Goal: Check status: Check status

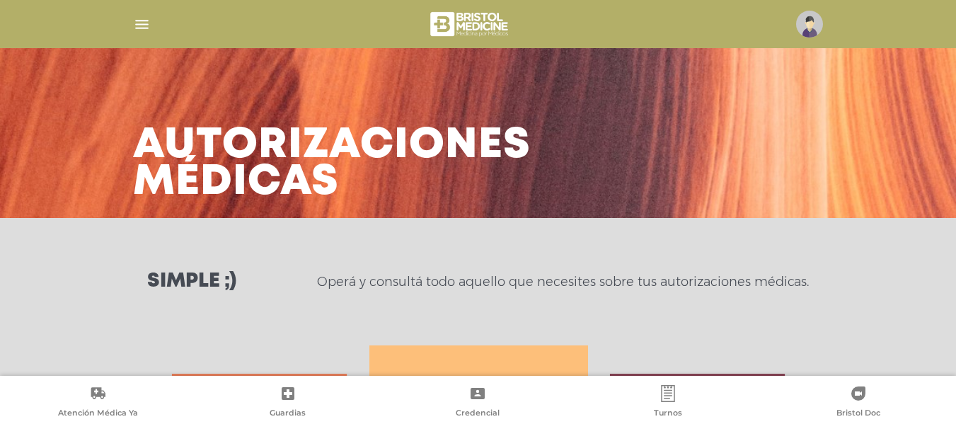
scroll to position [629, 0]
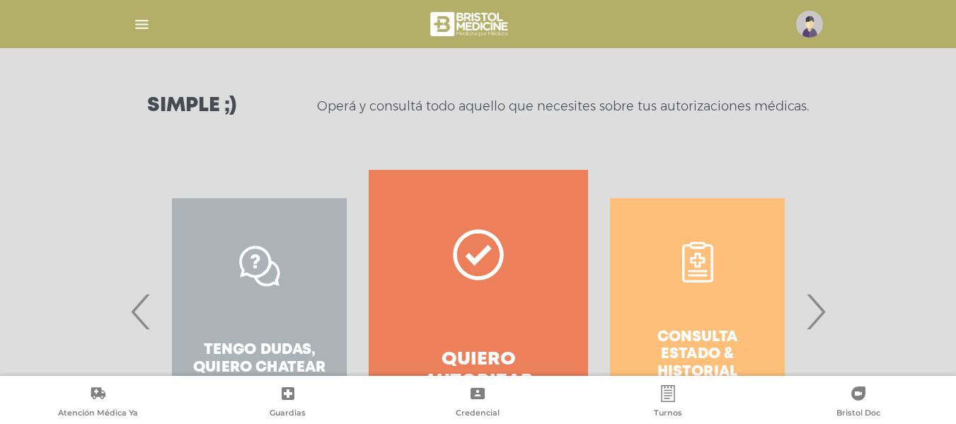
scroll to position [185, 0]
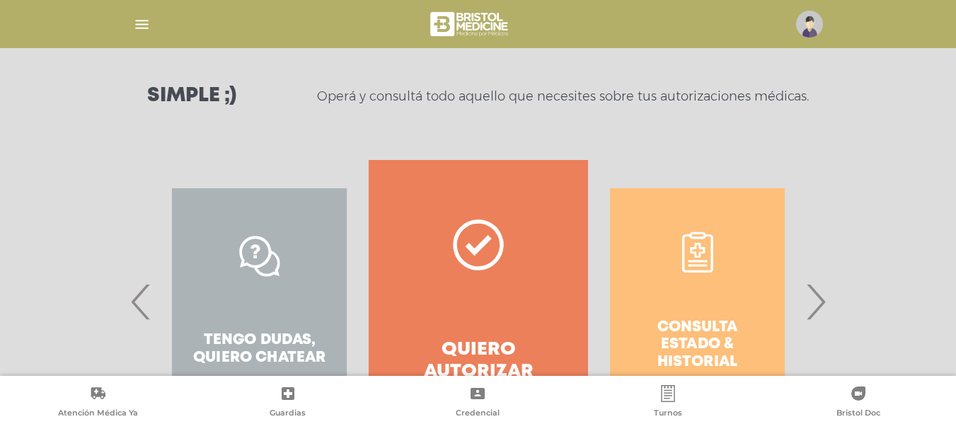
click at [824, 232] on button "›" at bounding box center [816, 301] width 28 height 283
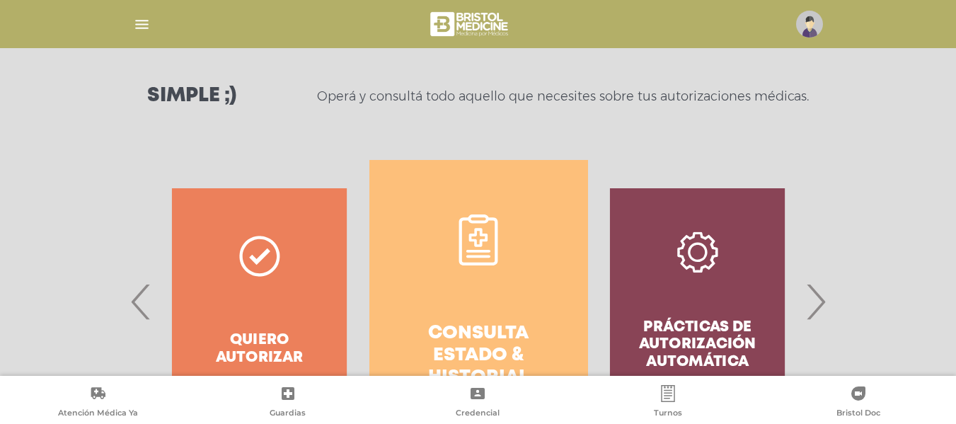
click at [528, 266] on link "Consulta estado & historial" at bounding box center [479, 301] width 219 height 283
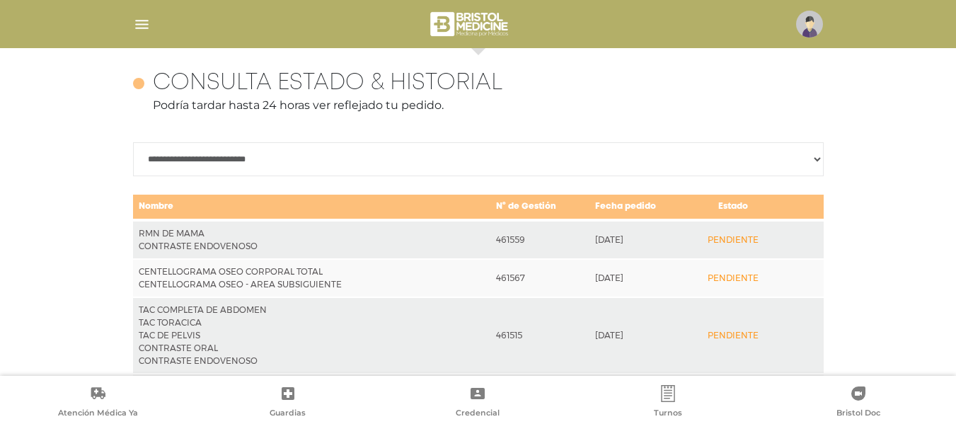
scroll to position [629, 0]
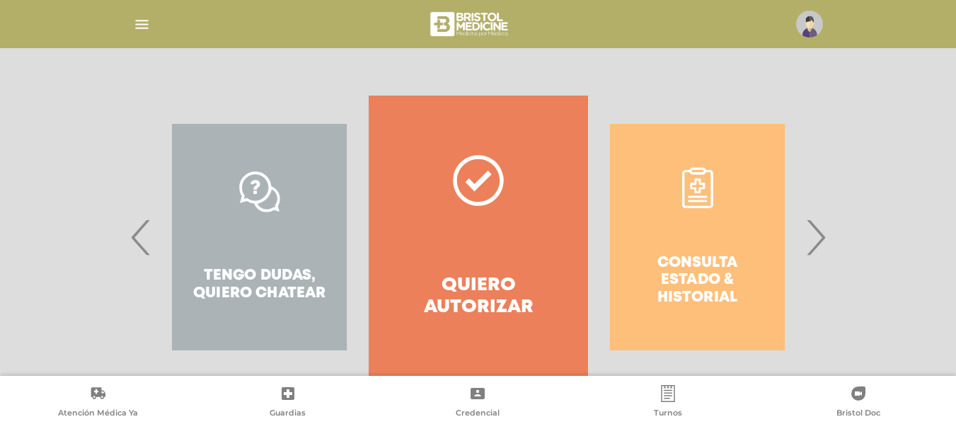
scroll to position [240, 0]
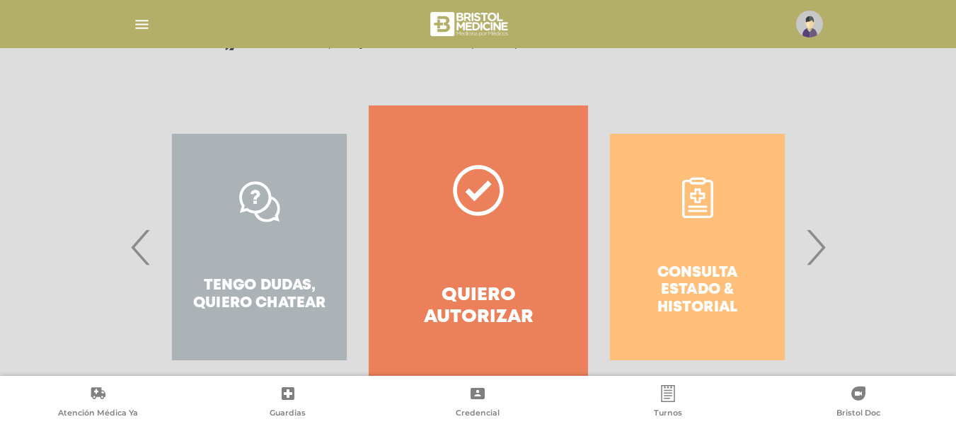
click at [699, 212] on div "Consulta estado & historial" at bounding box center [697, 246] width 219 height 283
click at [698, 204] on div "Consulta estado & historial" at bounding box center [697, 246] width 219 height 283
click at [700, 200] on div "Consulta estado & historial" at bounding box center [697, 246] width 219 height 283
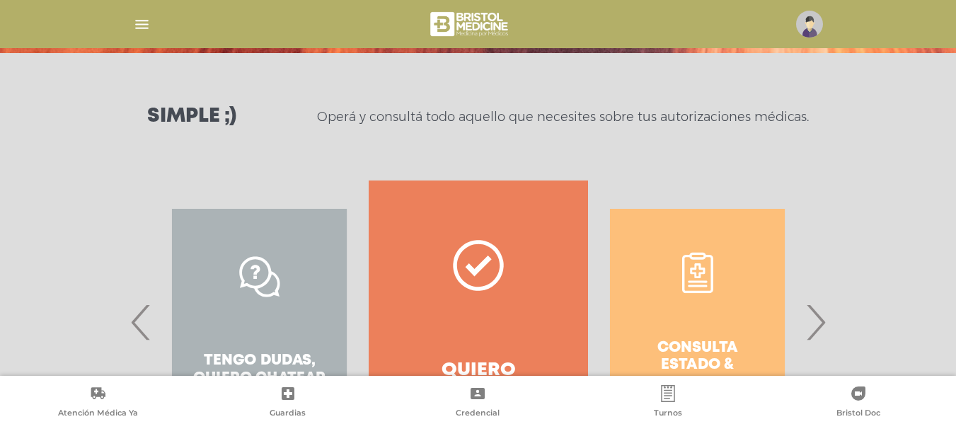
scroll to position [168, 0]
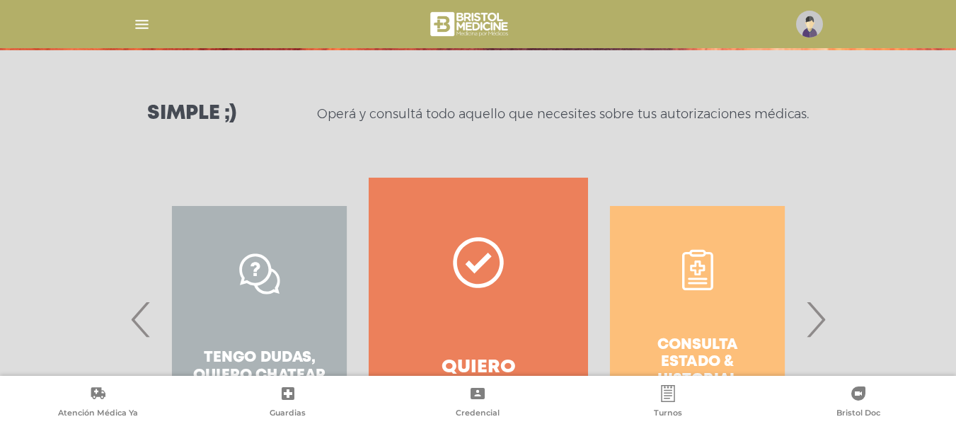
click at [823, 326] on span "›" at bounding box center [816, 319] width 28 height 76
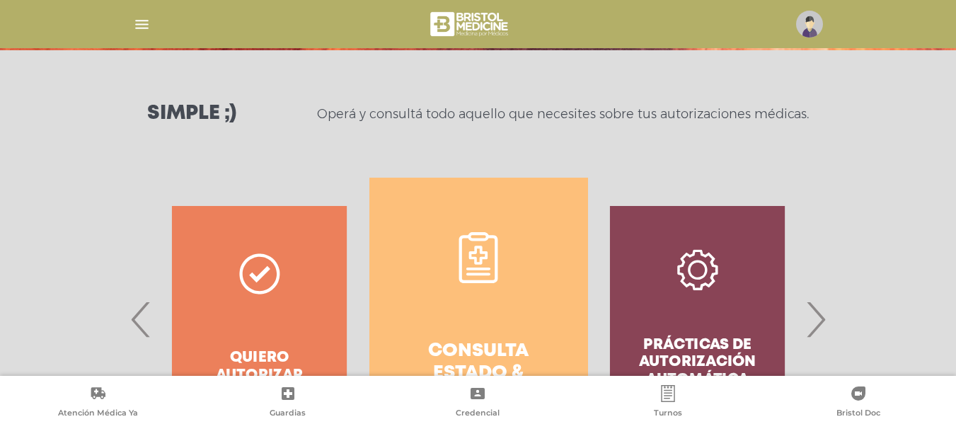
click at [485, 241] on icon at bounding box center [478, 257] width 51 height 51
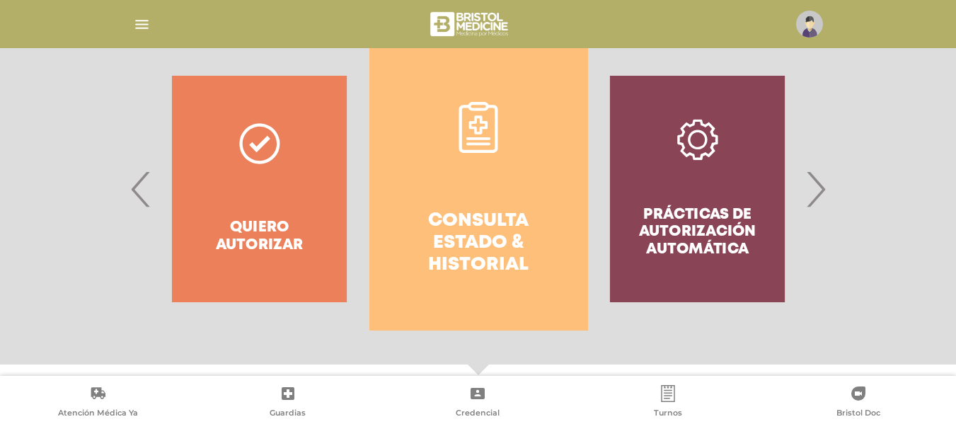
scroll to position [294, 0]
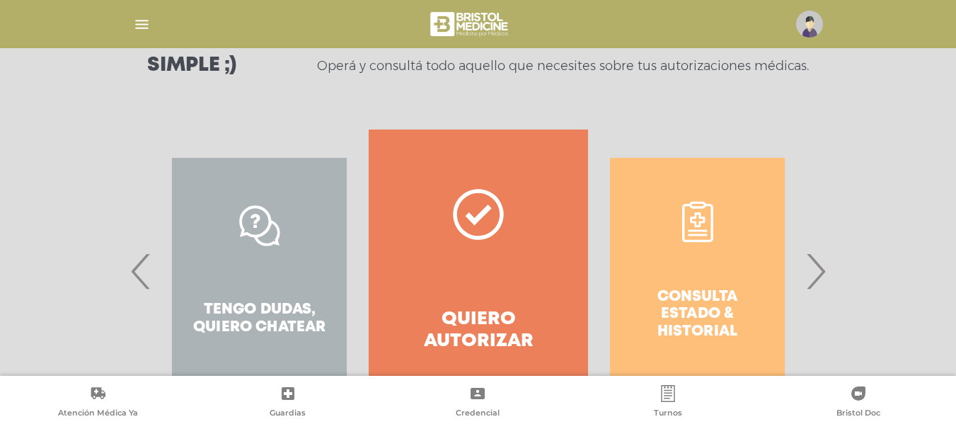
scroll to position [219, 0]
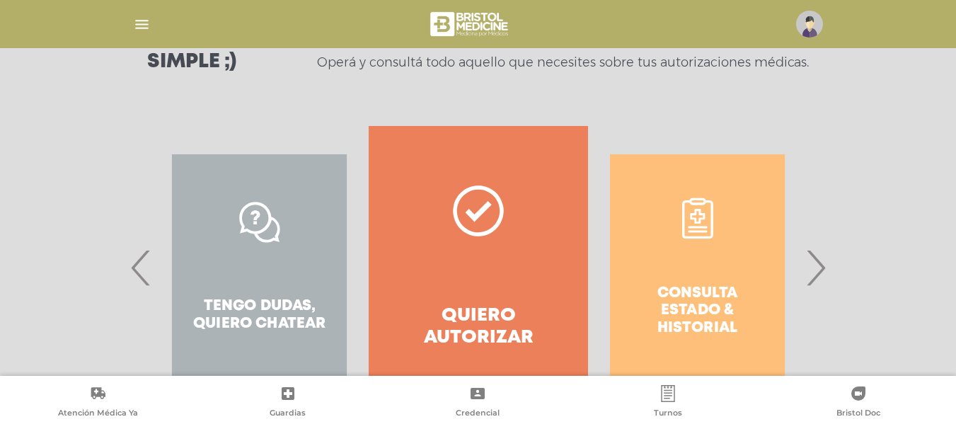
click at [708, 274] on div "Consulta estado & historial" at bounding box center [697, 267] width 219 height 283
click at [696, 235] on div "Consulta estado & historial" at bounding box center [697, 267] width 219 height 283
click at [811, 279] on span "›" at bounding box center [816, 267] width 28 height 76
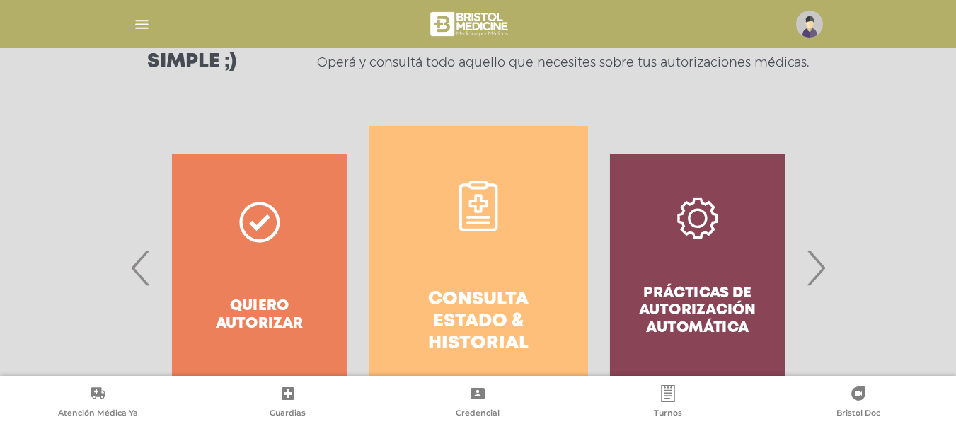
click at [475, 200] on icon at bounding box center [478, 203] width 18 height 18
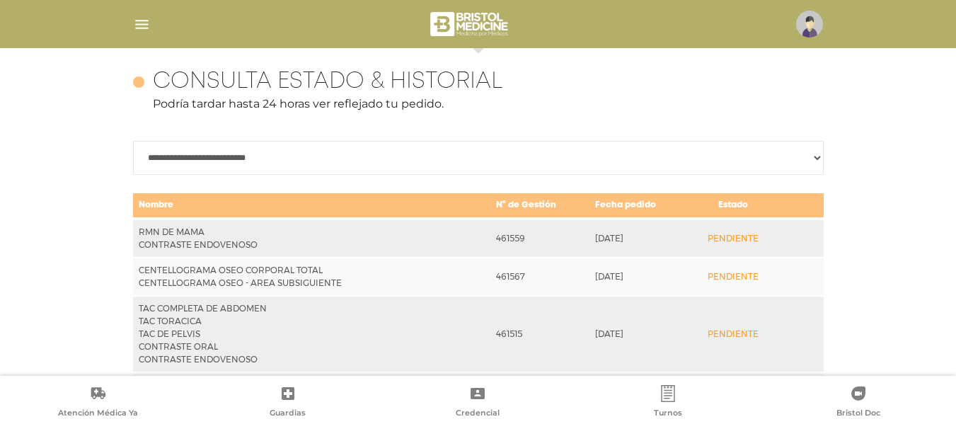
scroll to position [629, 0]
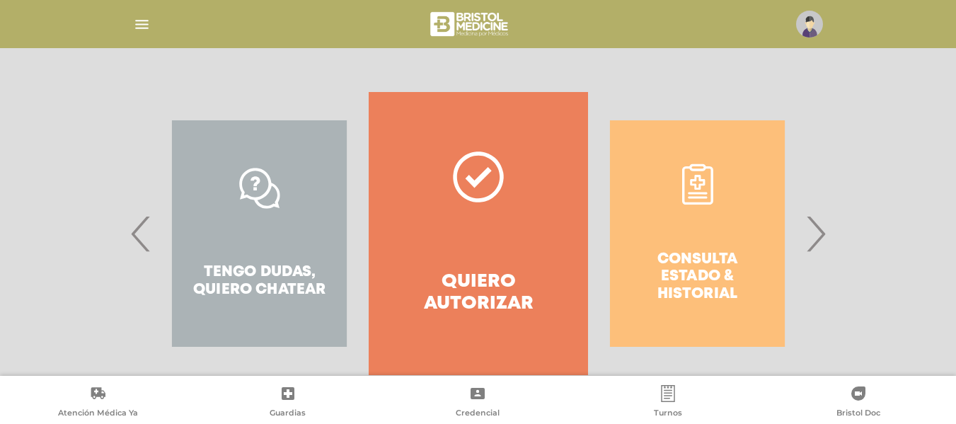
scroll to position [255, 0]
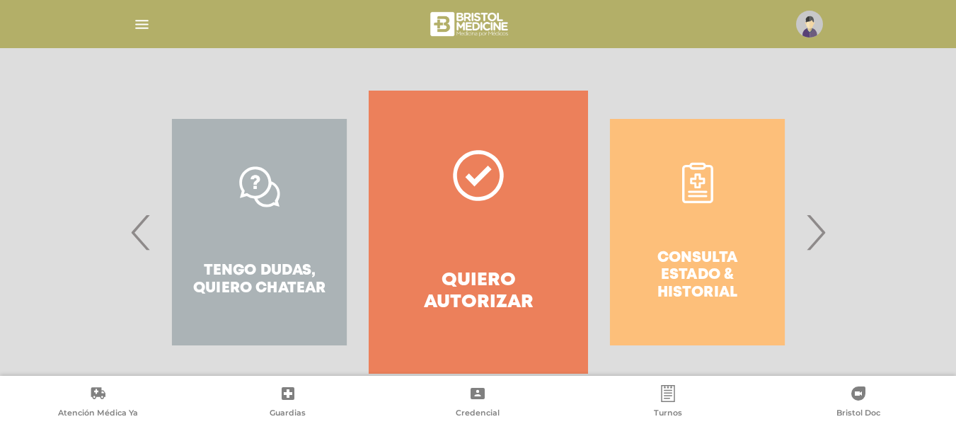
click at [818, 233] on span "›" at bounding box center [816, 232] width 28 height 76
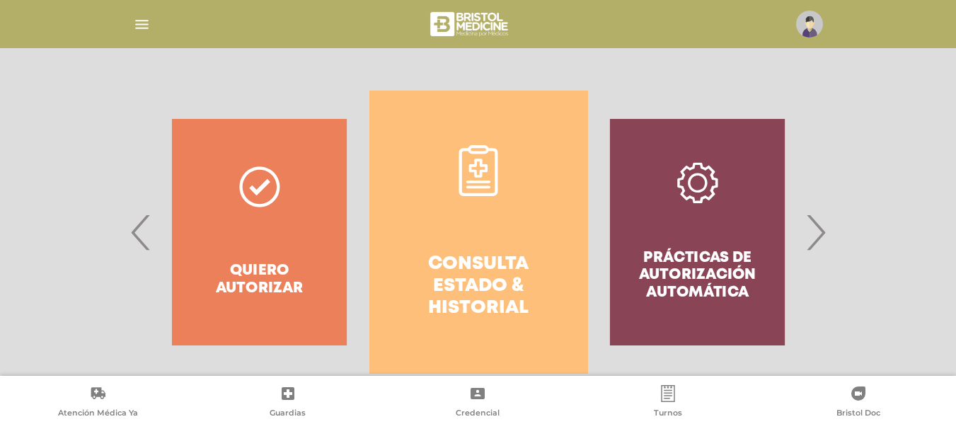
click at [503, 222] on link "Consulta estado & historial" at bounding box center [479, 232] width 219 height 283
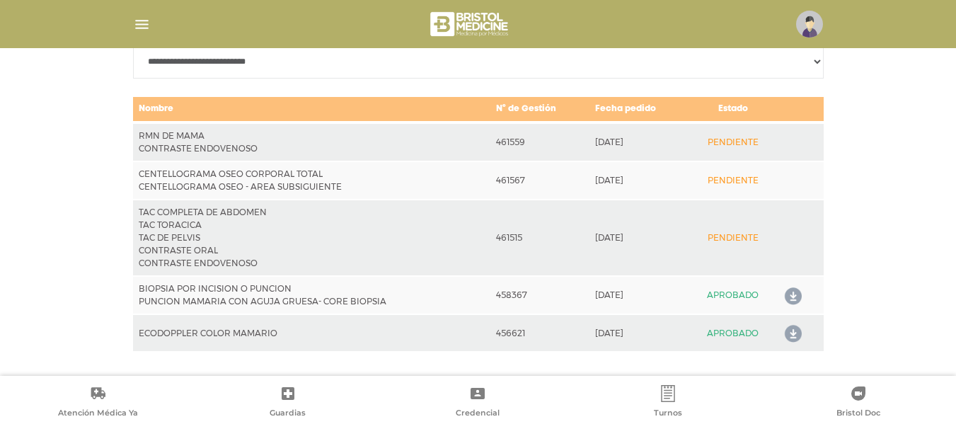
scroll to position [718, 0]
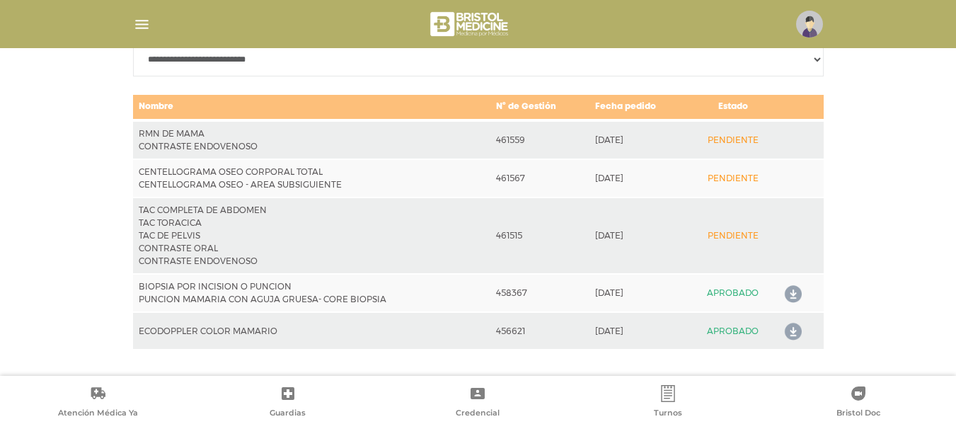
click at [928, 110] on div "**********" at bounding box center [478, 160] width 956 height 431
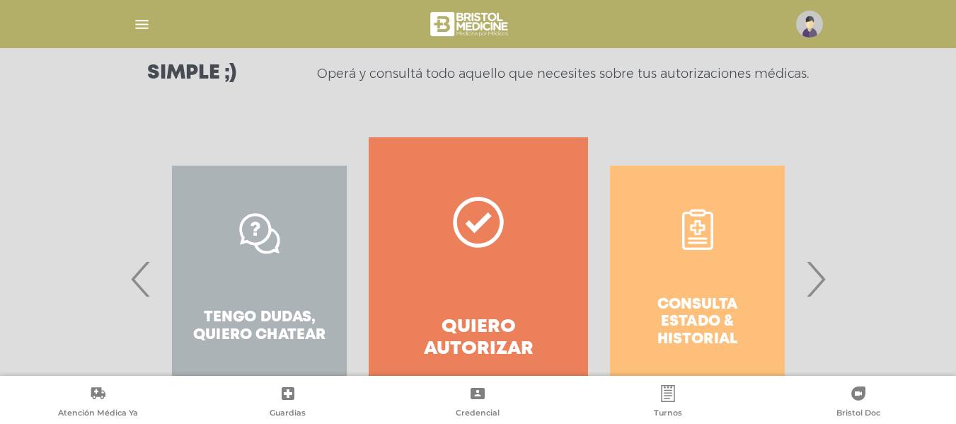
scroll to position [213, 0]
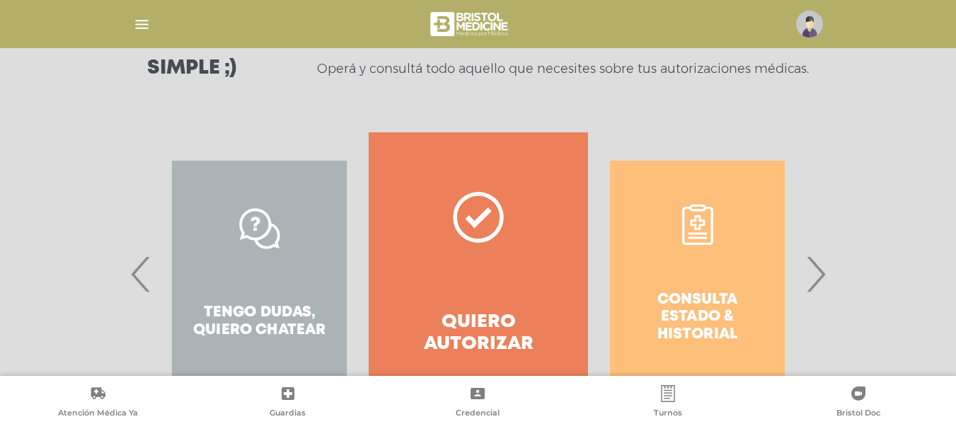
click at [811, 281] on span "›" at bounding box center [816, 274] width 28 height 76
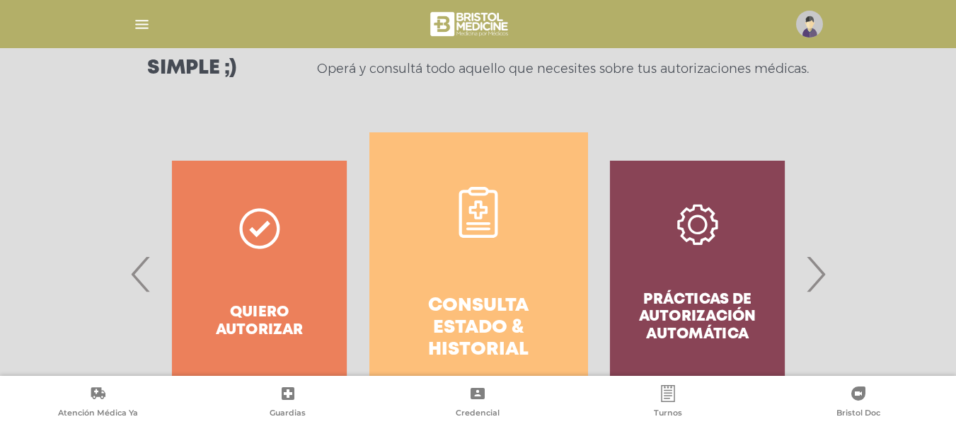
click at [470, 215] on icon at bounding box center [478, 212] width 51 height 51
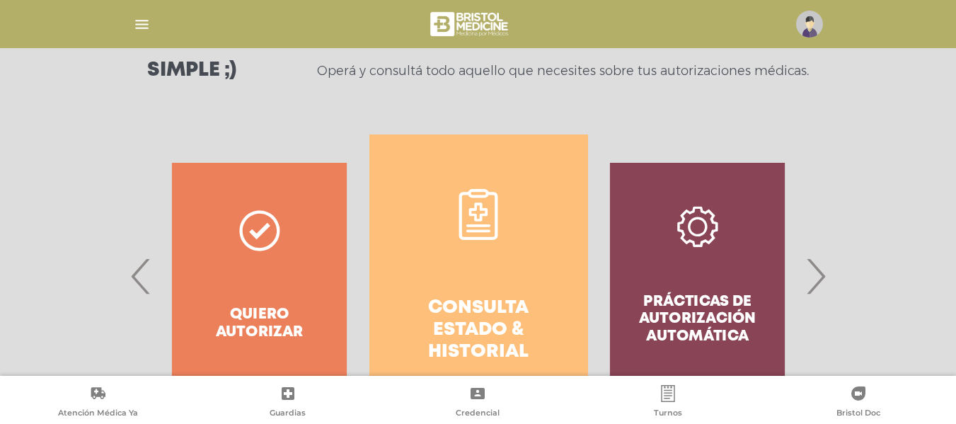
scroll to position [0, 0]
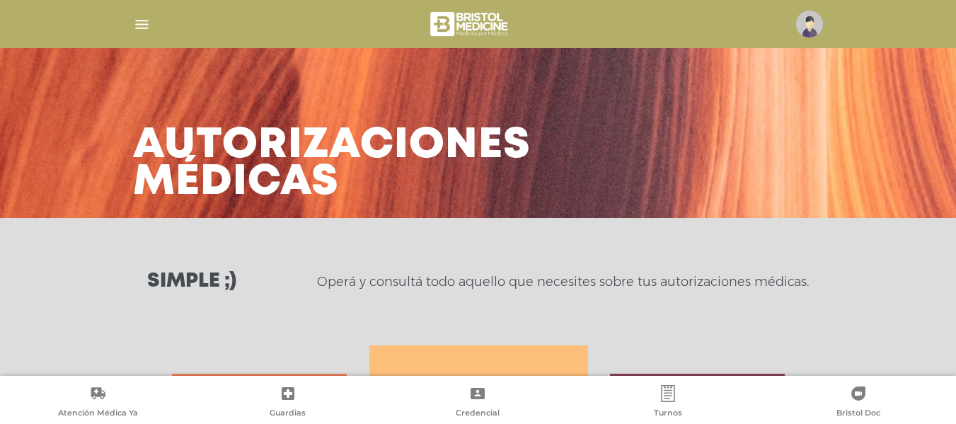
click at [813, 18] on img at bounding box center [809, 24] width 27 height 27
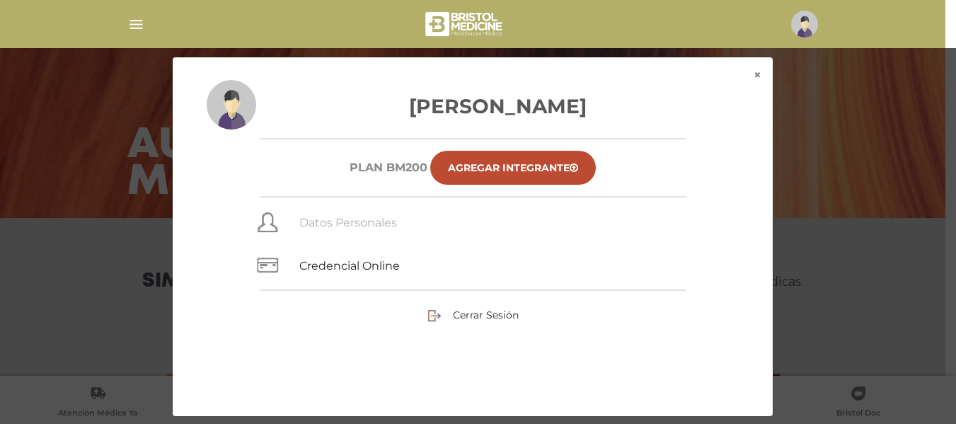
click at [328, 219] on link "Datos Personales" at bounding box center [348, 222] width 98 height 13
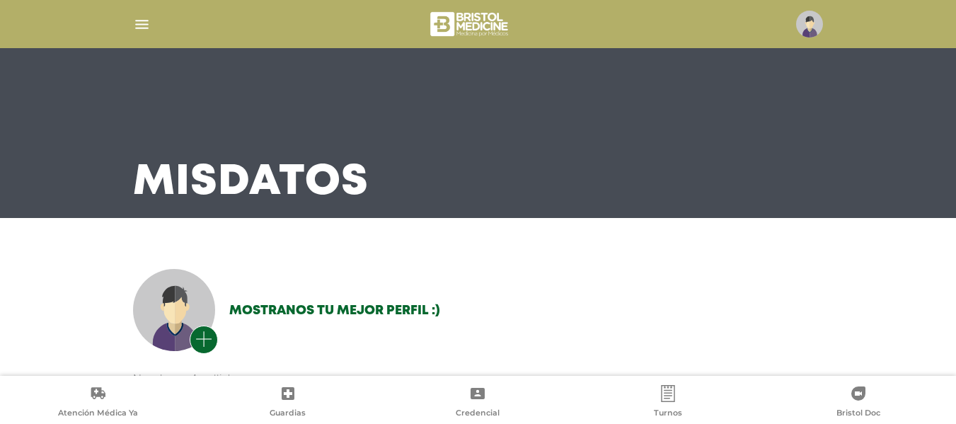
click at [156, 20] on div at bounding box center [478, 24] width 725 height 34
click at [139, 23] on img "button" at bounding box center [142, 25] width 18 height 18
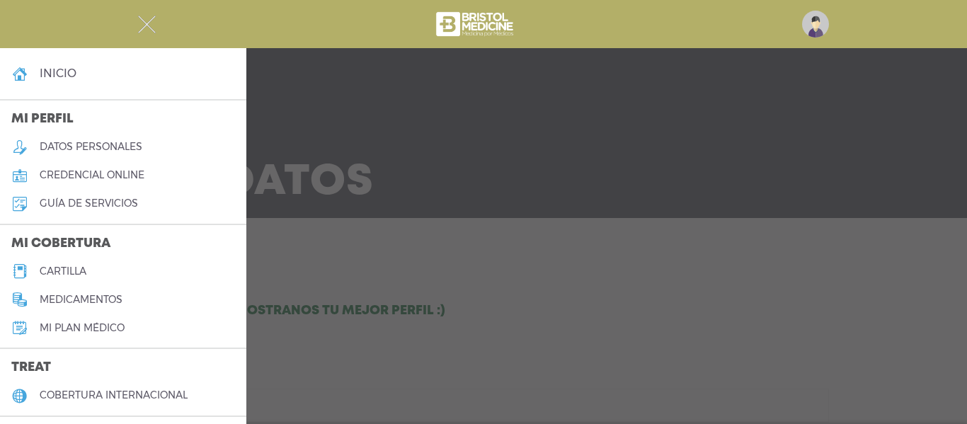
click at [62, 323] on h5 "Mi plan médico" at bounding box center [82, 328] width 85 height 12
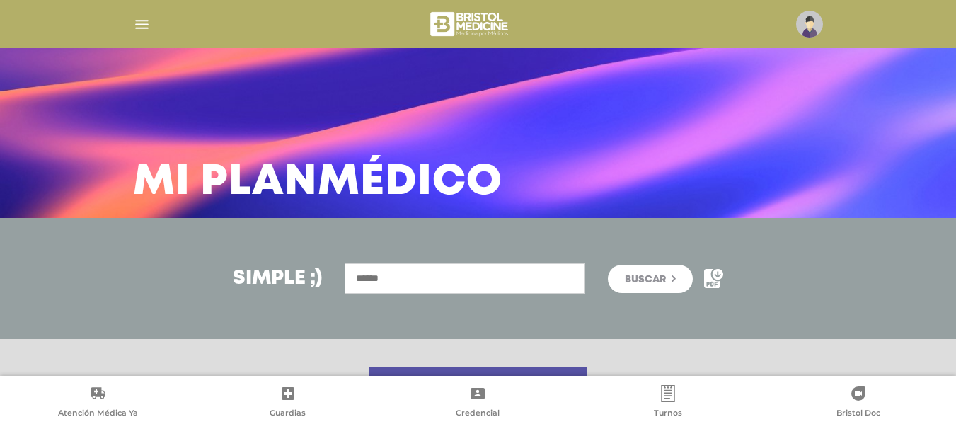
click at [147, 25] on img "button" at bounding box center [142, 25] width 18 height 18
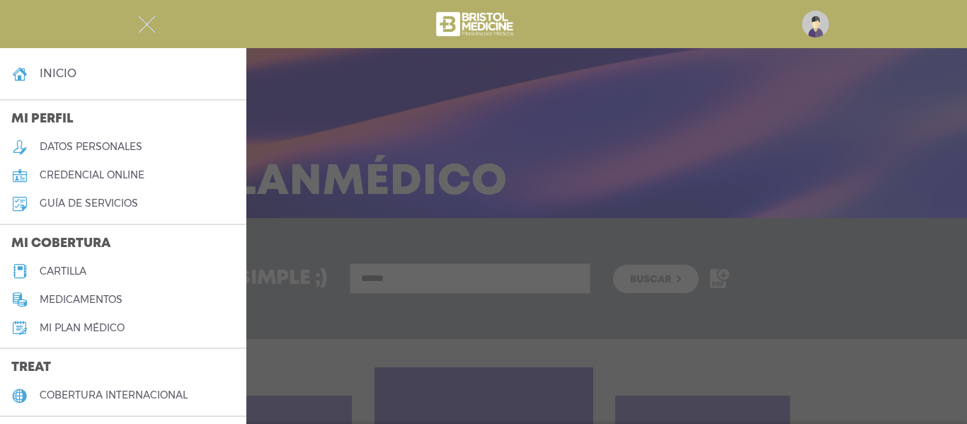
click at [62, 145] on h5 "datos personales" at bounding box center [91, 147] width 103 height 12
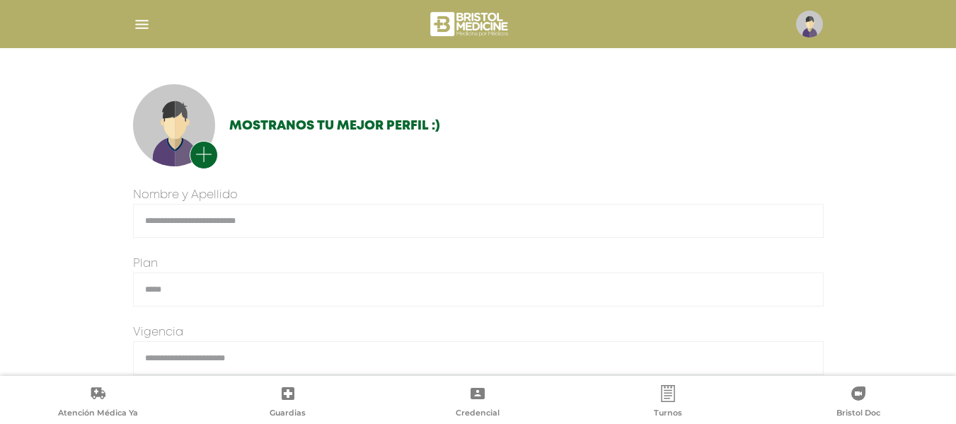
scroll to position [31, 0]
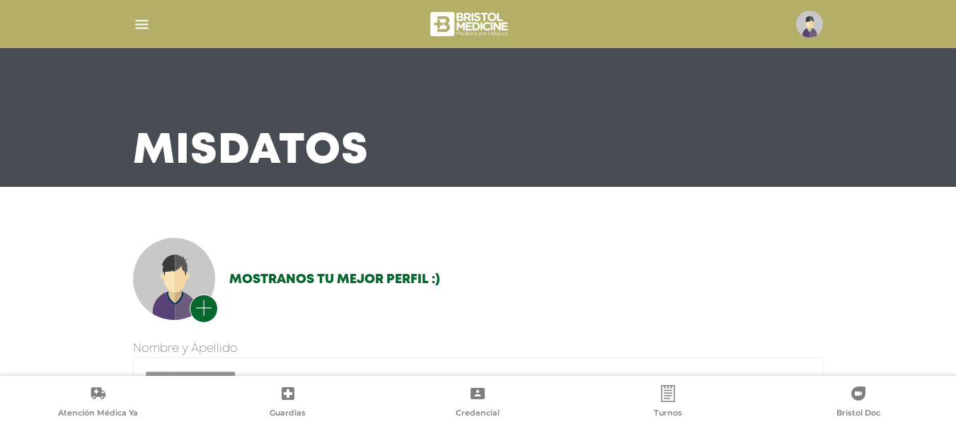
click at [139, 25] on img "button" at bounding box center [142, 25] width 18 height 18
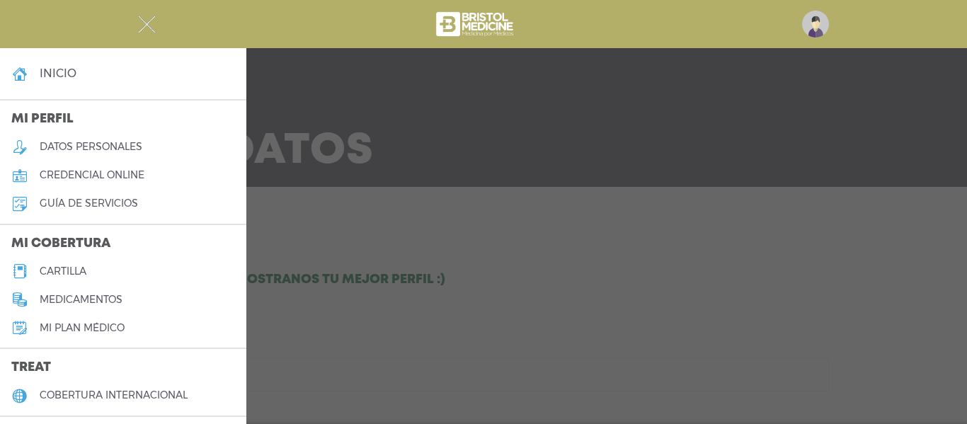
click at [54, 72] on h4 "inicio" at bounding box center [58, 73] width 37 height 13
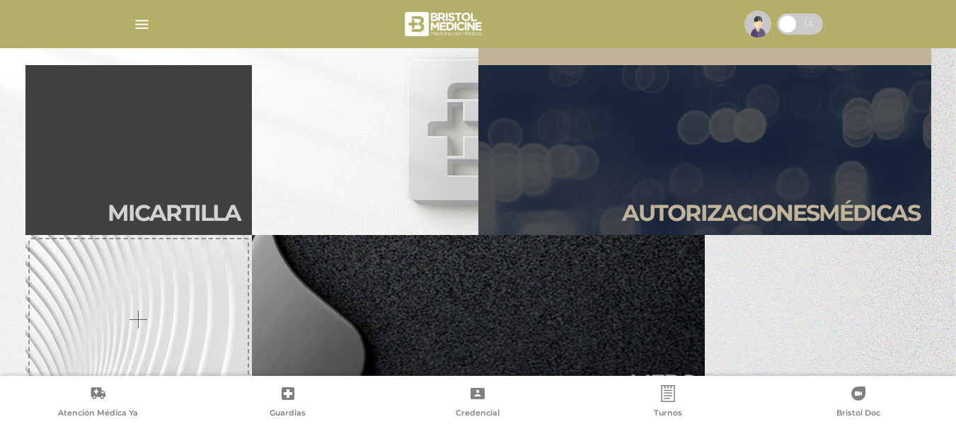
scroll to position [342, 0]
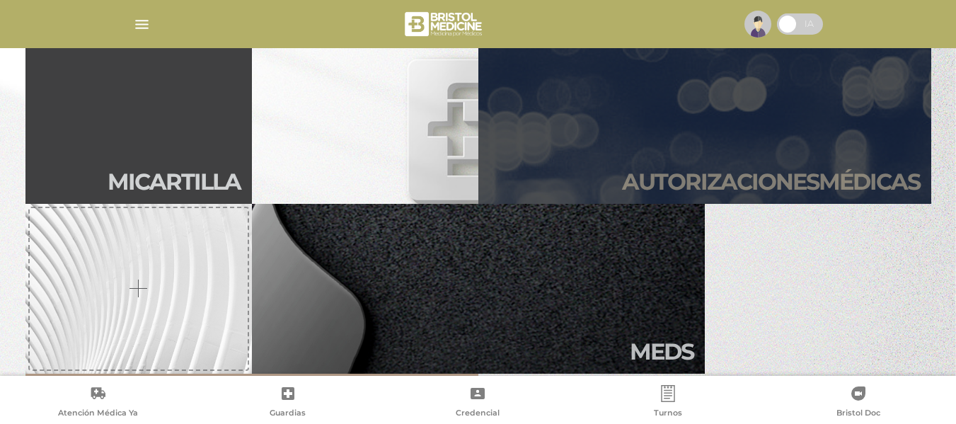
click at [840, 119] on link "Autori zaciones médicas" at bounding box center [705, 119] width 453 height 170
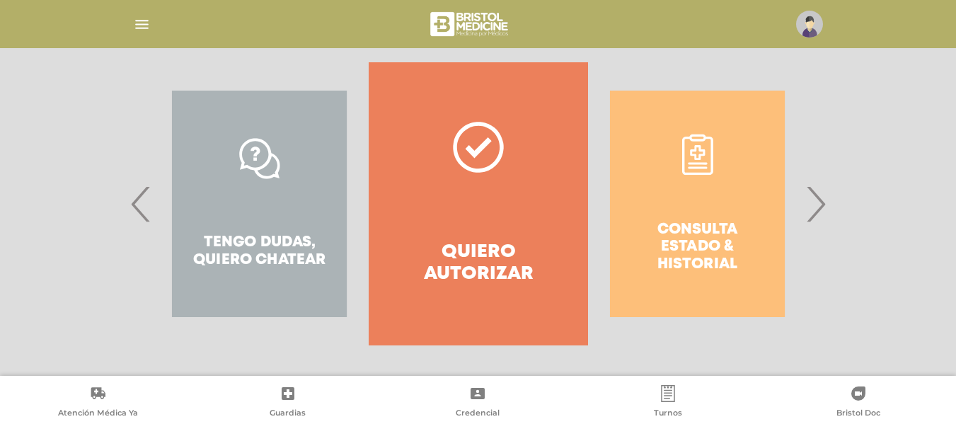
scroll to position [287, 0]
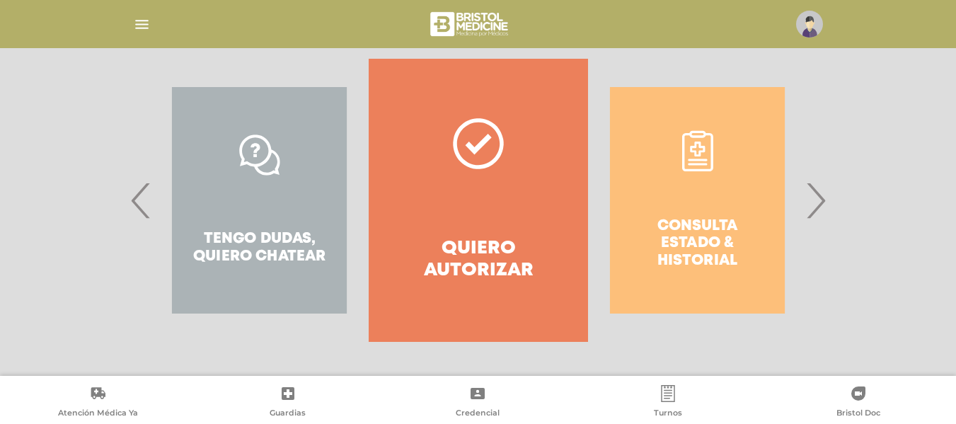
click at [830, 205] on div "Consulta estado & historial Prácticas de autorización automática Tengo dudas, q…" at bounding box center [478, 200] width 725 height 283
click at [810, 195] on span "›" at bounding box center [816, 200] width 28 height 76
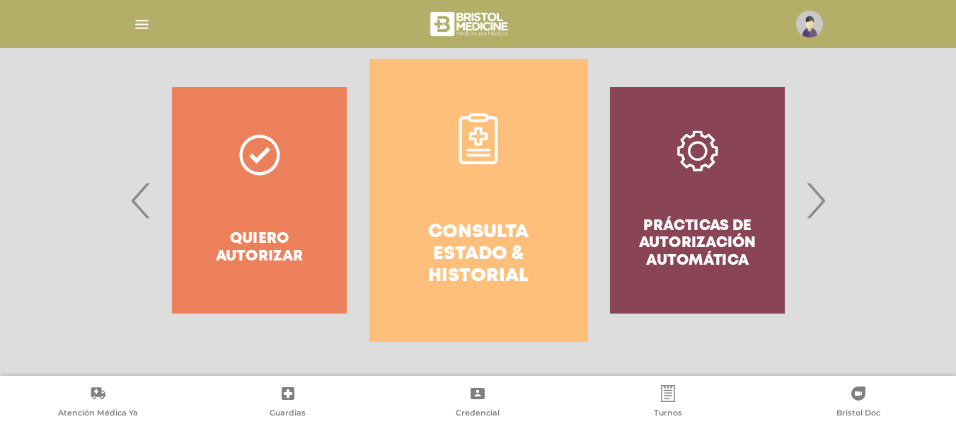
click at [457, 141] on icon at bounding box center [478, 138] width 51 height 51
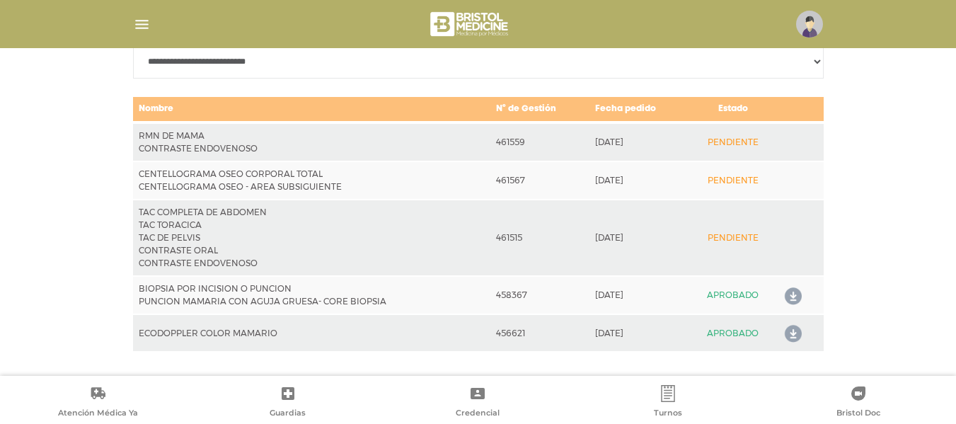
scroll to position [718, 0]
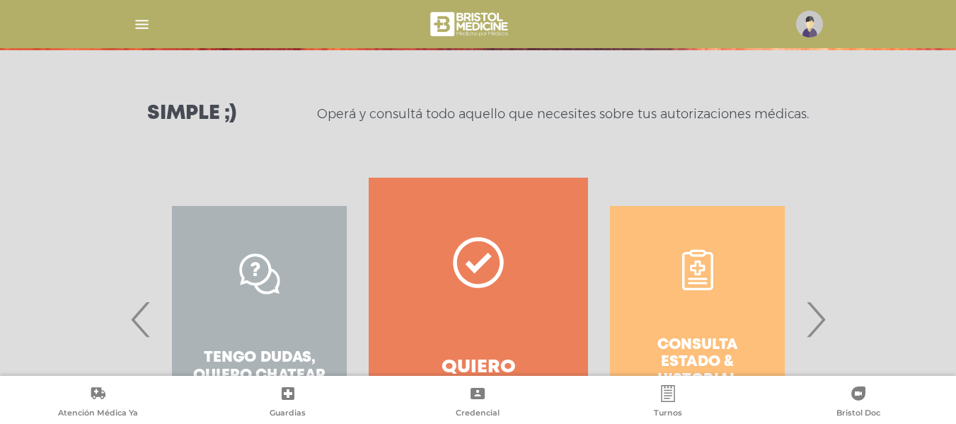
scroll to position [169, 0]
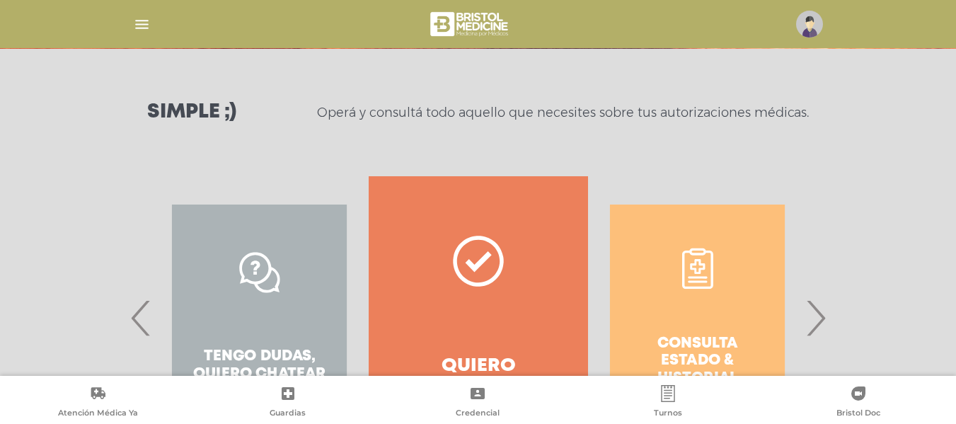
click at [811, 329] on span "›" at bounding box center [816, 318] width 28 height 76
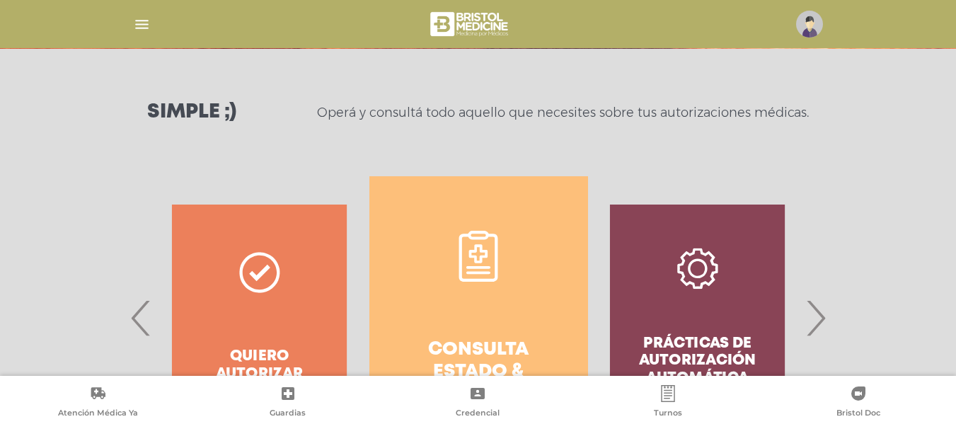
click at [549, 285] on link "Consulta estado & historial" at bounding box center [479, 317] width 219 height 283
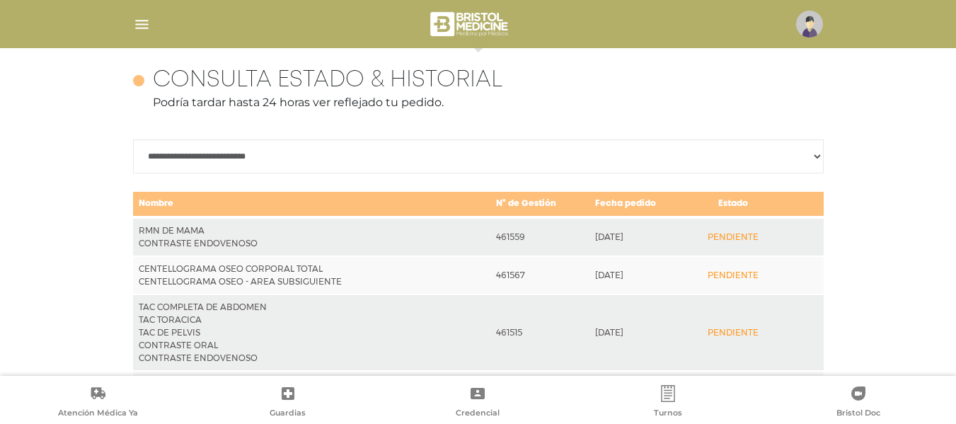
scroll to position [629, 0]
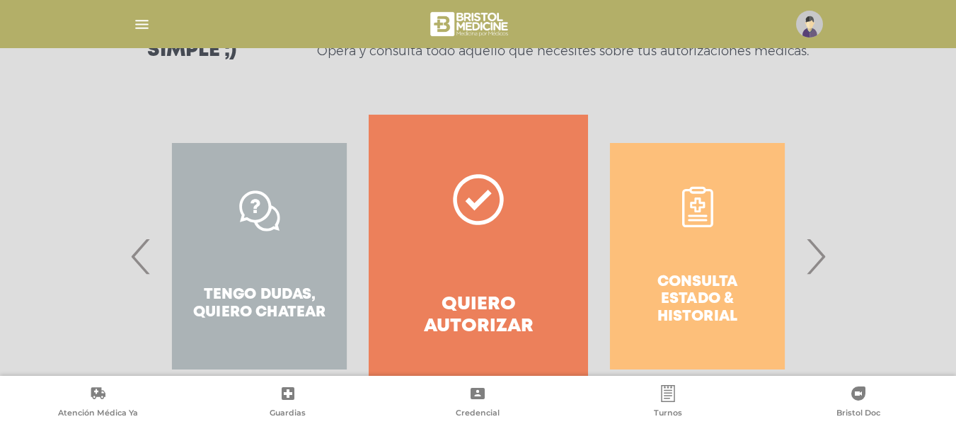
scroll to position [263, 0]
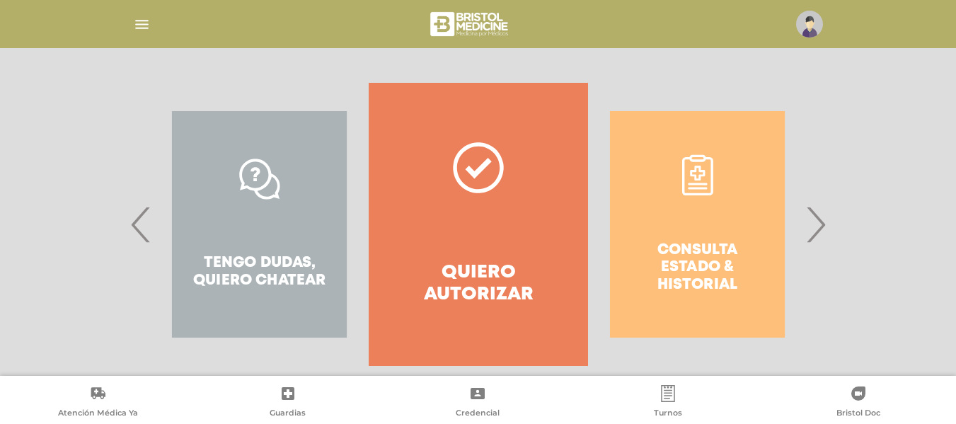
click at [712, 232] on div "Consulta estado & historial" at bounding box center [697, 224] width 219 height 283
click at [813, 233] on span "›" at bounding box center [816, 224] width 28 height 76
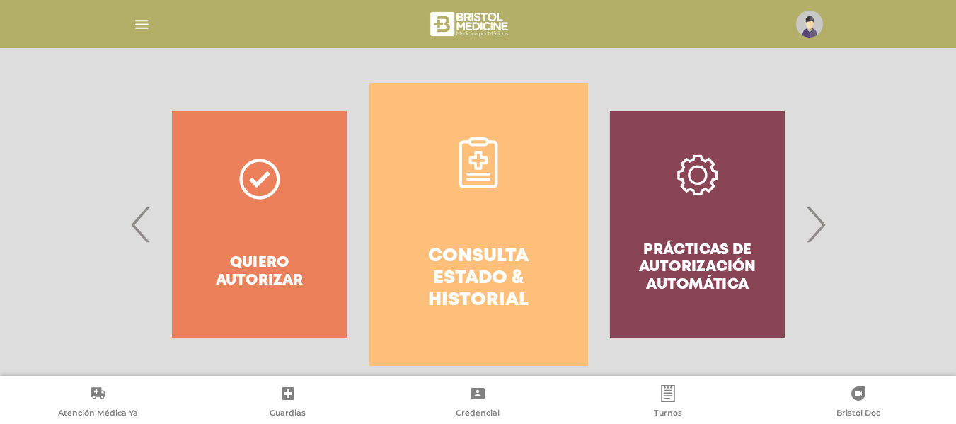
click at [464, 139] on icon at bounding box center [478, 162] width 51 height 51
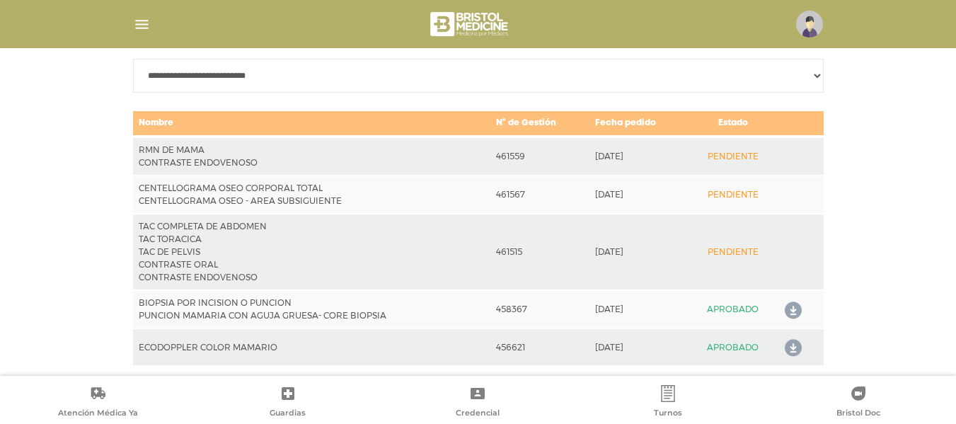
scroll to position [718, 0]
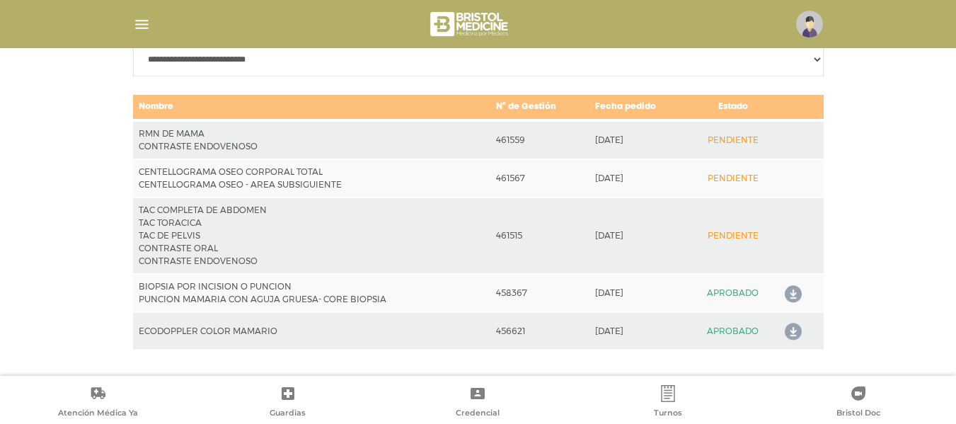
click at [786, 295] on icon at bounding box center [790, 294] width 23 height 23
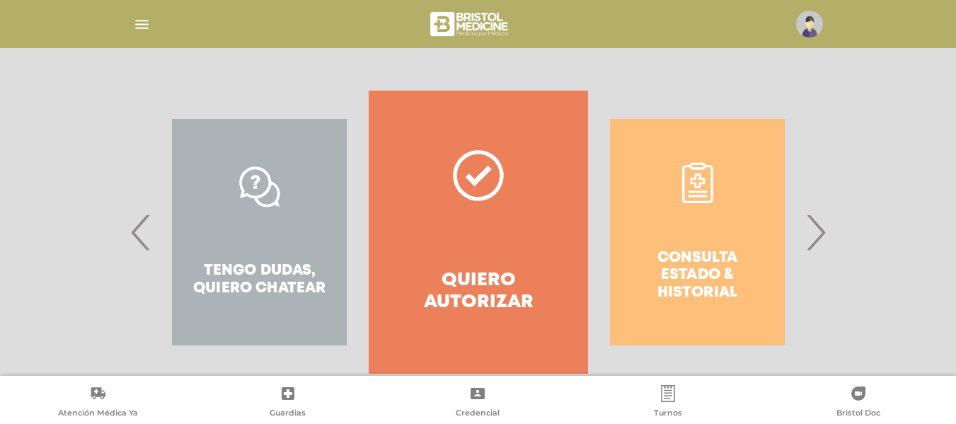
scroll to position [287, 0]
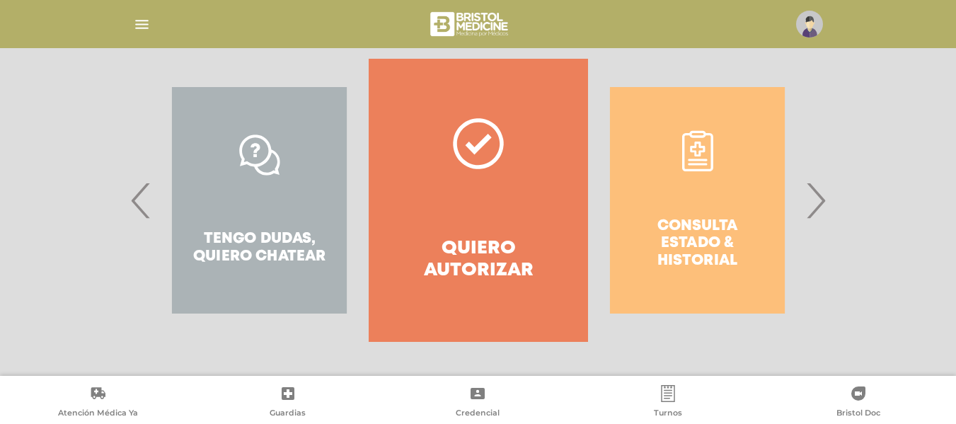
click at [821, 198] on span "›" at bounding box center [816, 200] width 28 height 76
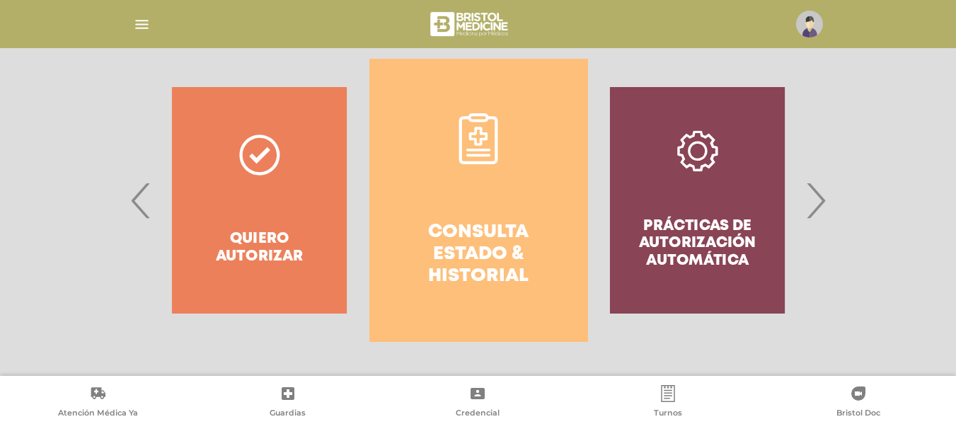
click at [483, 164] on icon at bounding box center [478, 138] width 39 height 51
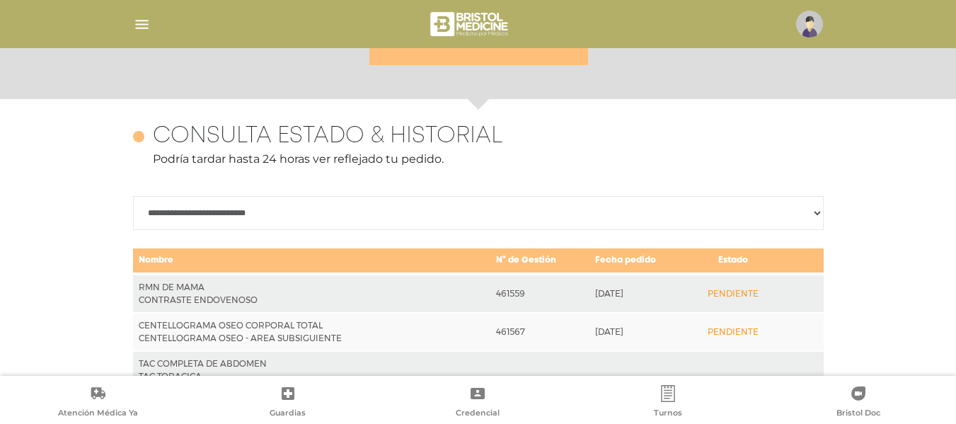
scroll to position [629, 0]
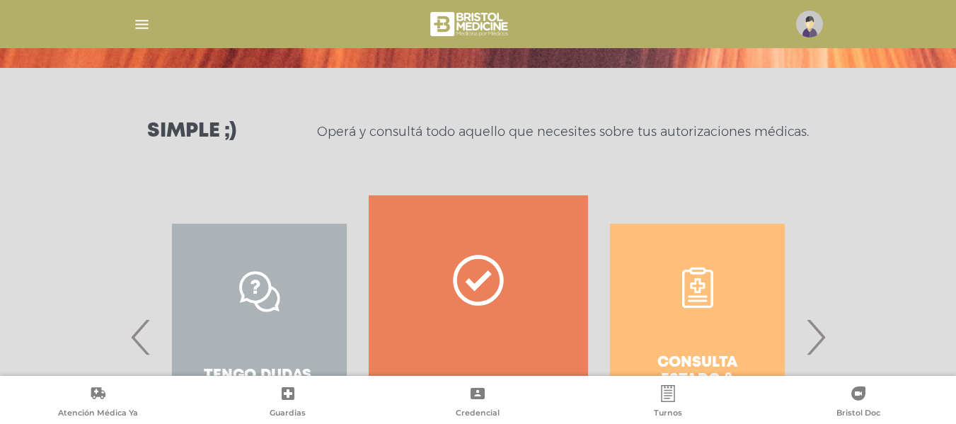
scroll to position [147, 0]
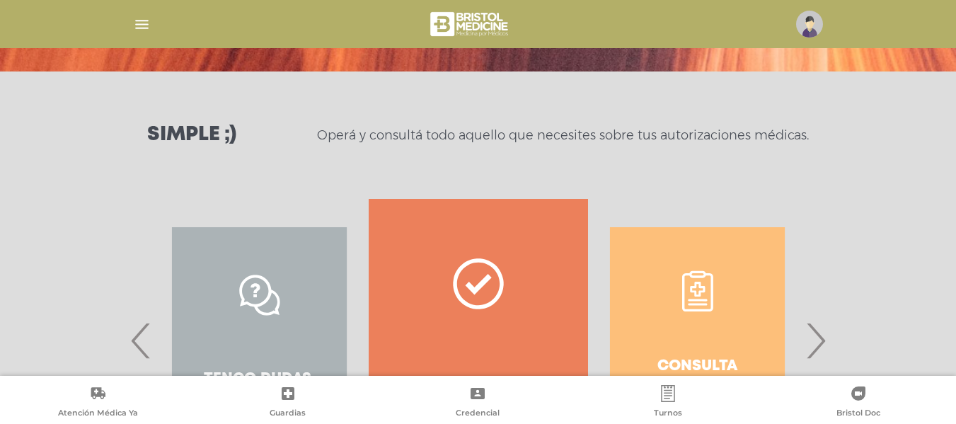
click at [801, 326] on div "Consulta estado & historial Prácticas de autorización automática Tengo dudas, q…" at bounding box center [808, 340] width 2190 height 283
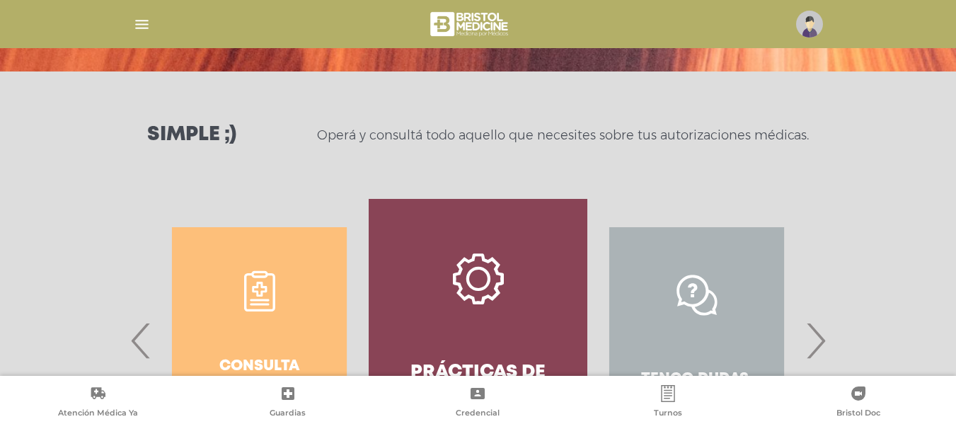
click at [816, 330] on span "›" at bounding box center [816, 340] width 28 height 76
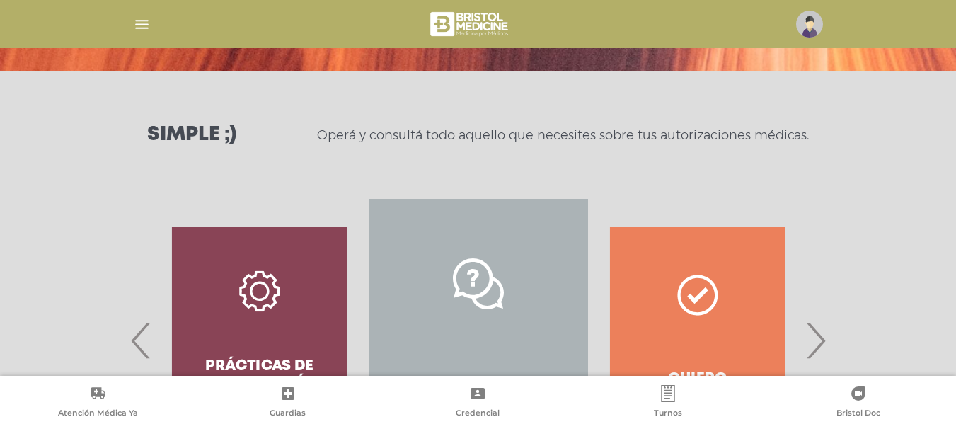
click at [816, 330] on span "›" at bounding box center [816, 340] width 28 height 76
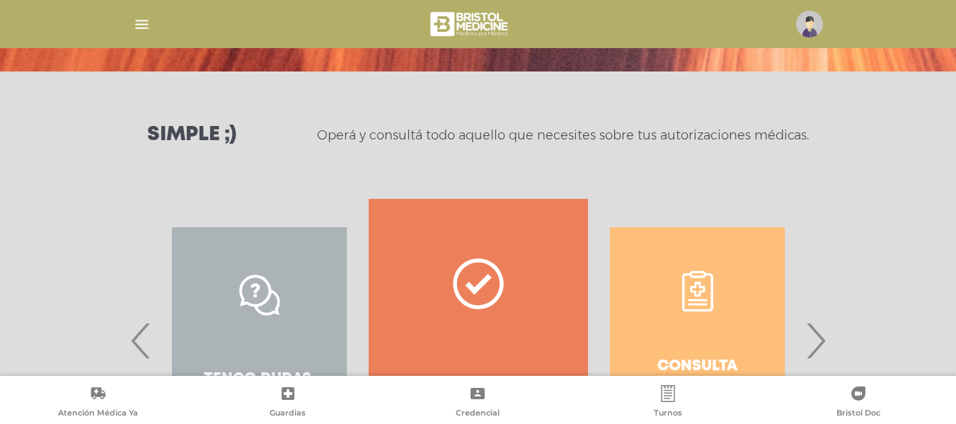
click at [816, 330] on span "›" at bounding box center [816, 340] width 28 height 76
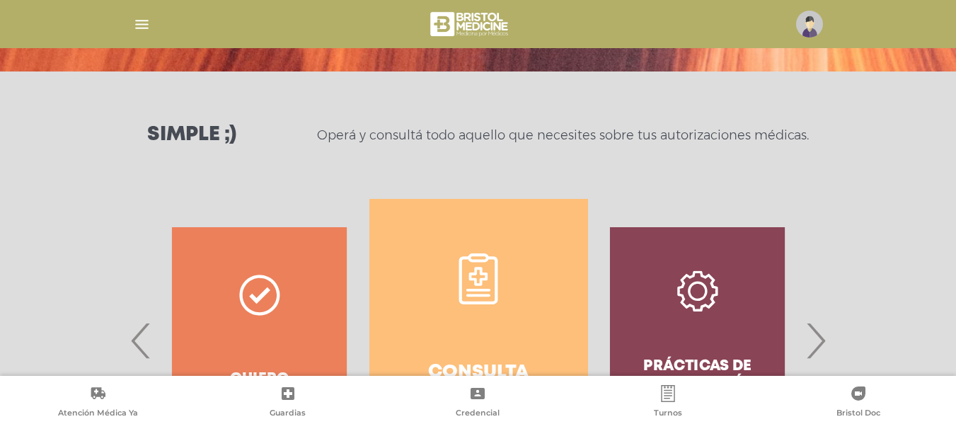
click at [438, 227] on link "Consulta estado & historial" at bounding box center [479, 340] width 219 height 283
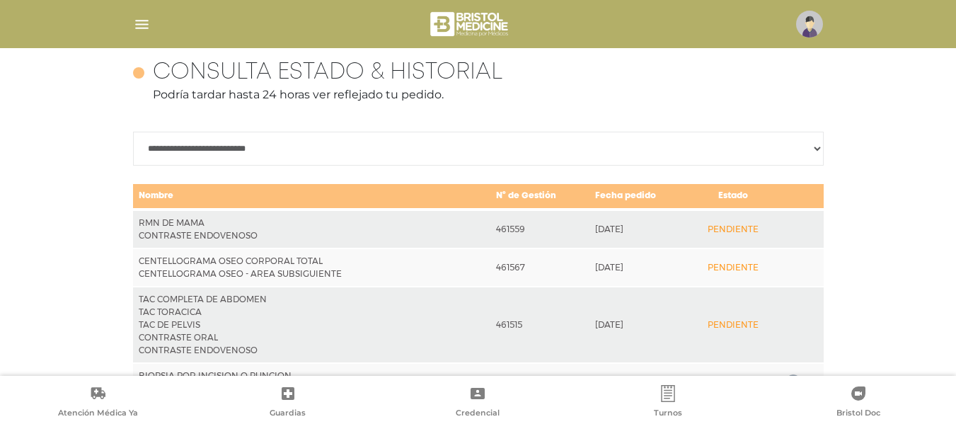
scroll to position [718, 0]
